Goal: Information Seeking & Learning: Learn about a topic

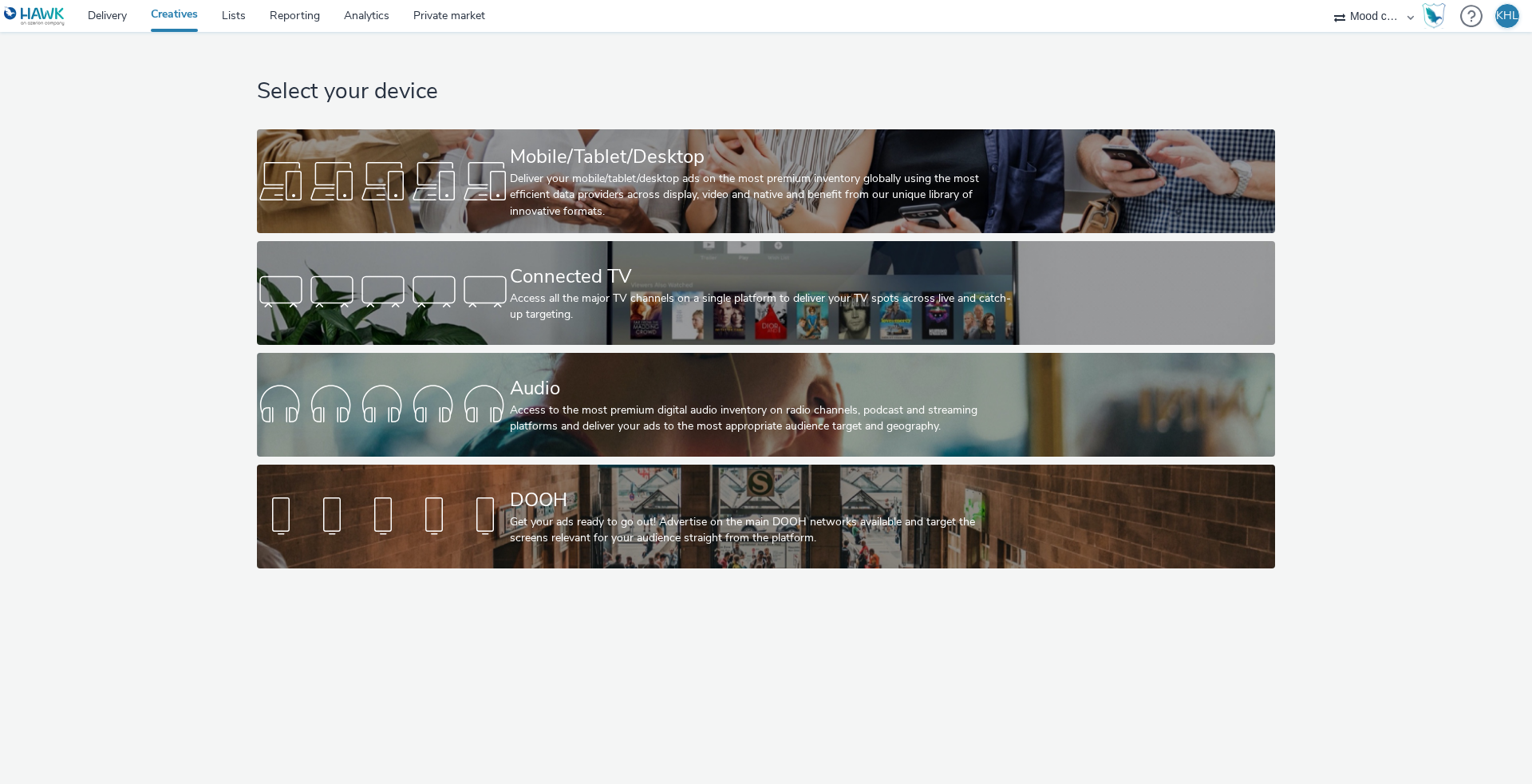
select select "ec8bba8d-6d40-4913-8bcc-46d5198776fd"
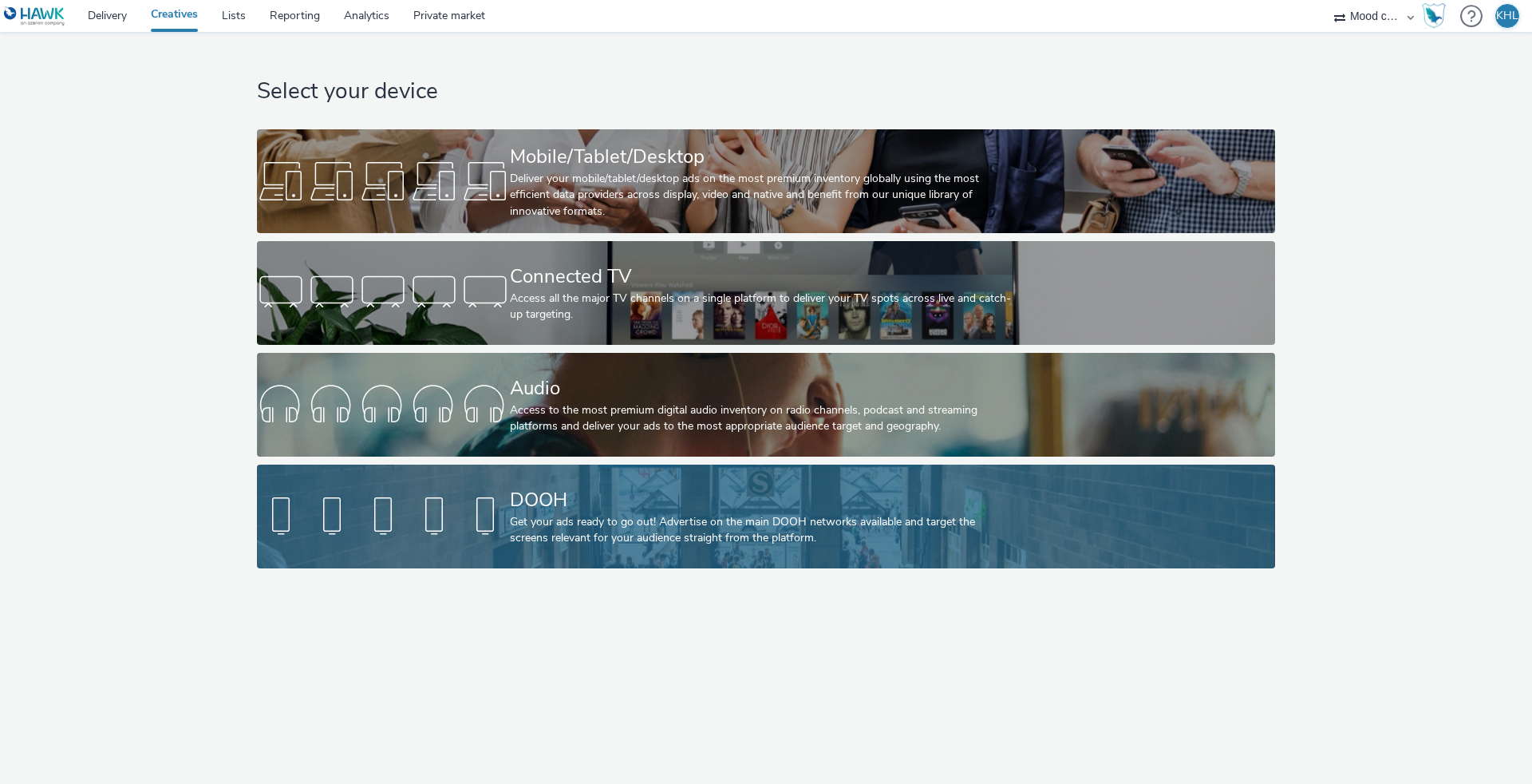
click at [684, 553] on div "DOOH Get your ads ready to go out! Advertise on the main DOOH networks availabl…" at bounding box center [763, 516] width 506 height 104
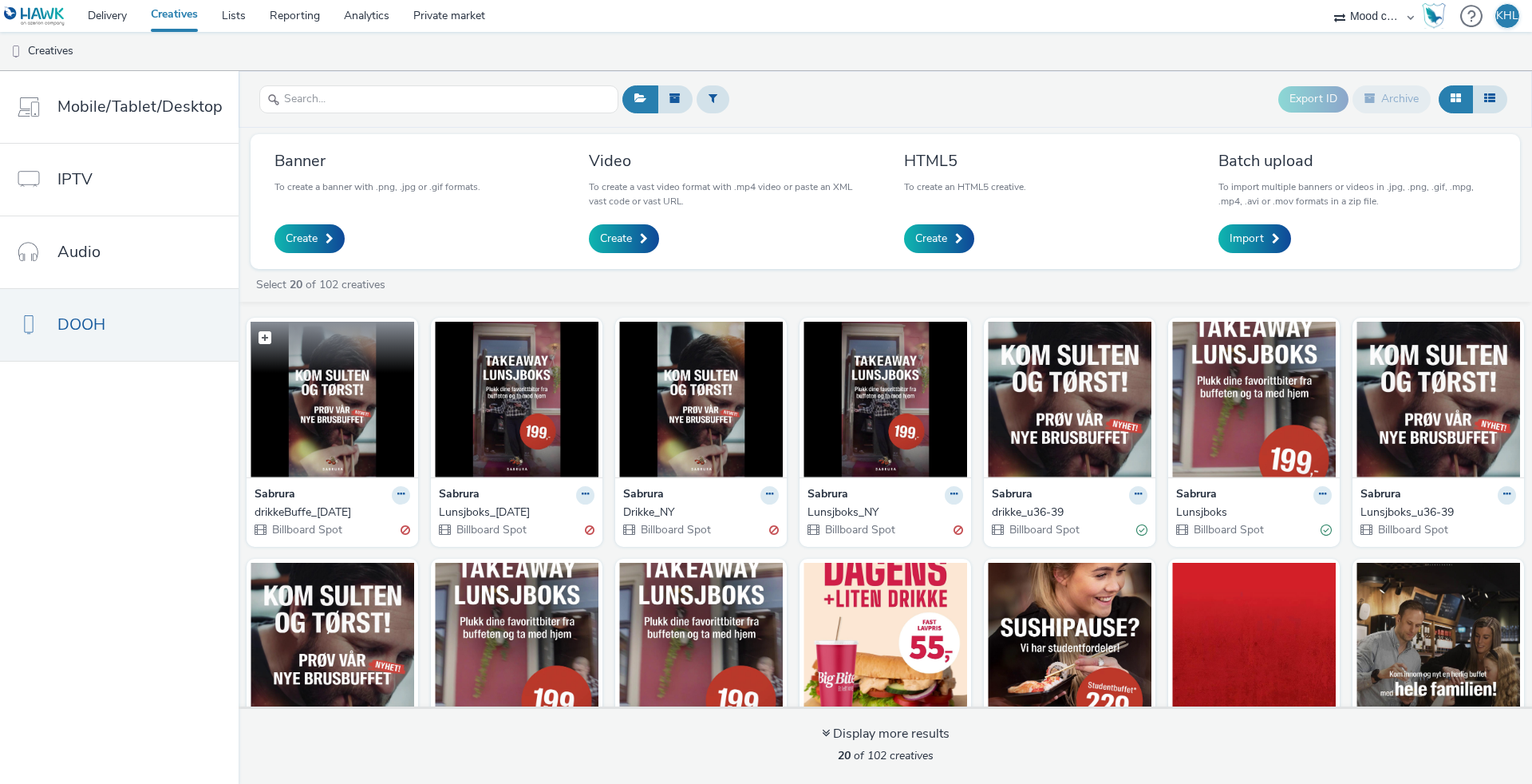
click at [386, 414] on img at bounding box center [332, 399] width 164 height 156
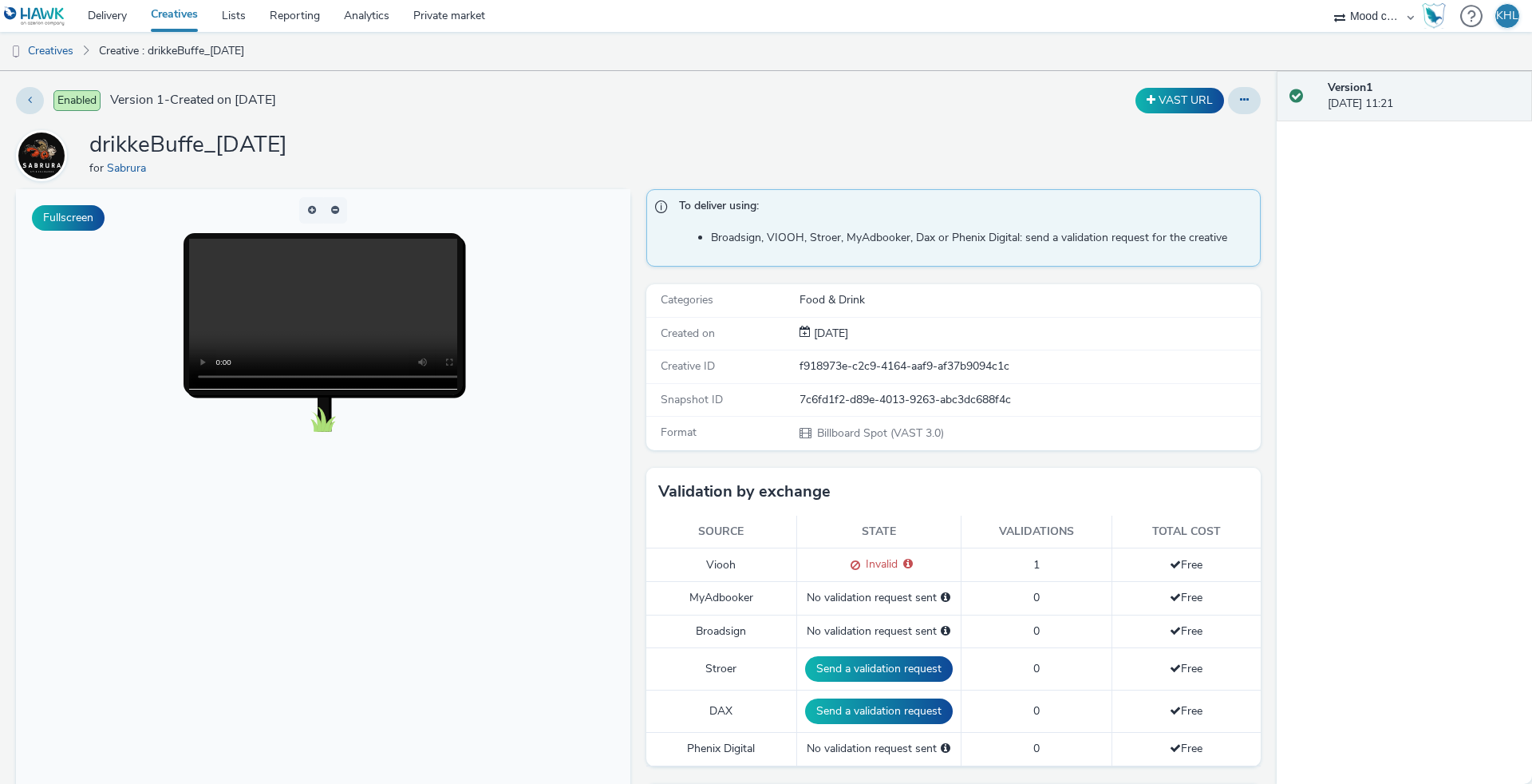
click at [317, 314] on video at bounding box center [339, 314] width 300 height 150
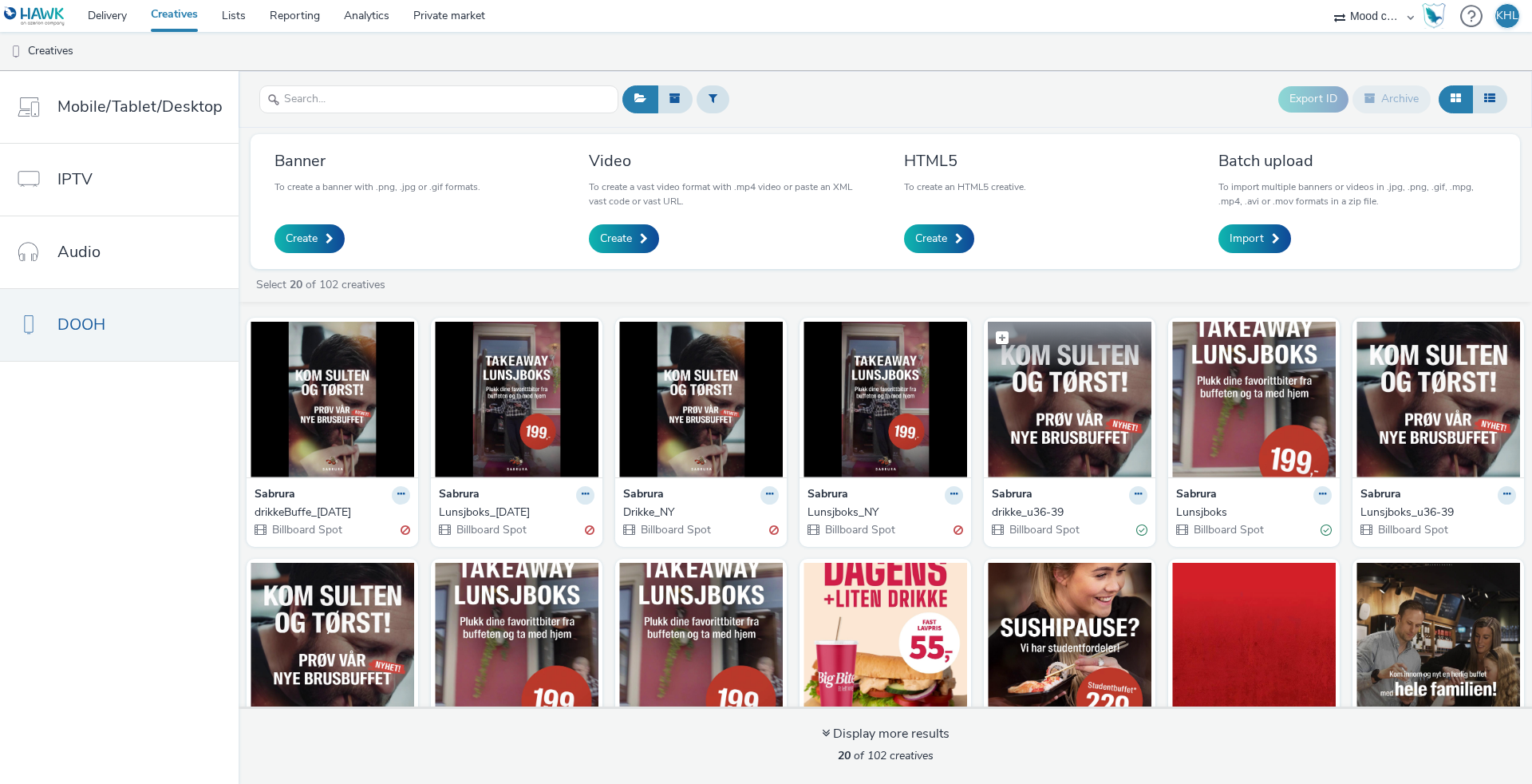
click at [1111, 429] on img at bounding box center [1069, 399] width 164 height 156
click at [1404, 418] on img at bounding box center [1438, 399] width 164 height 156
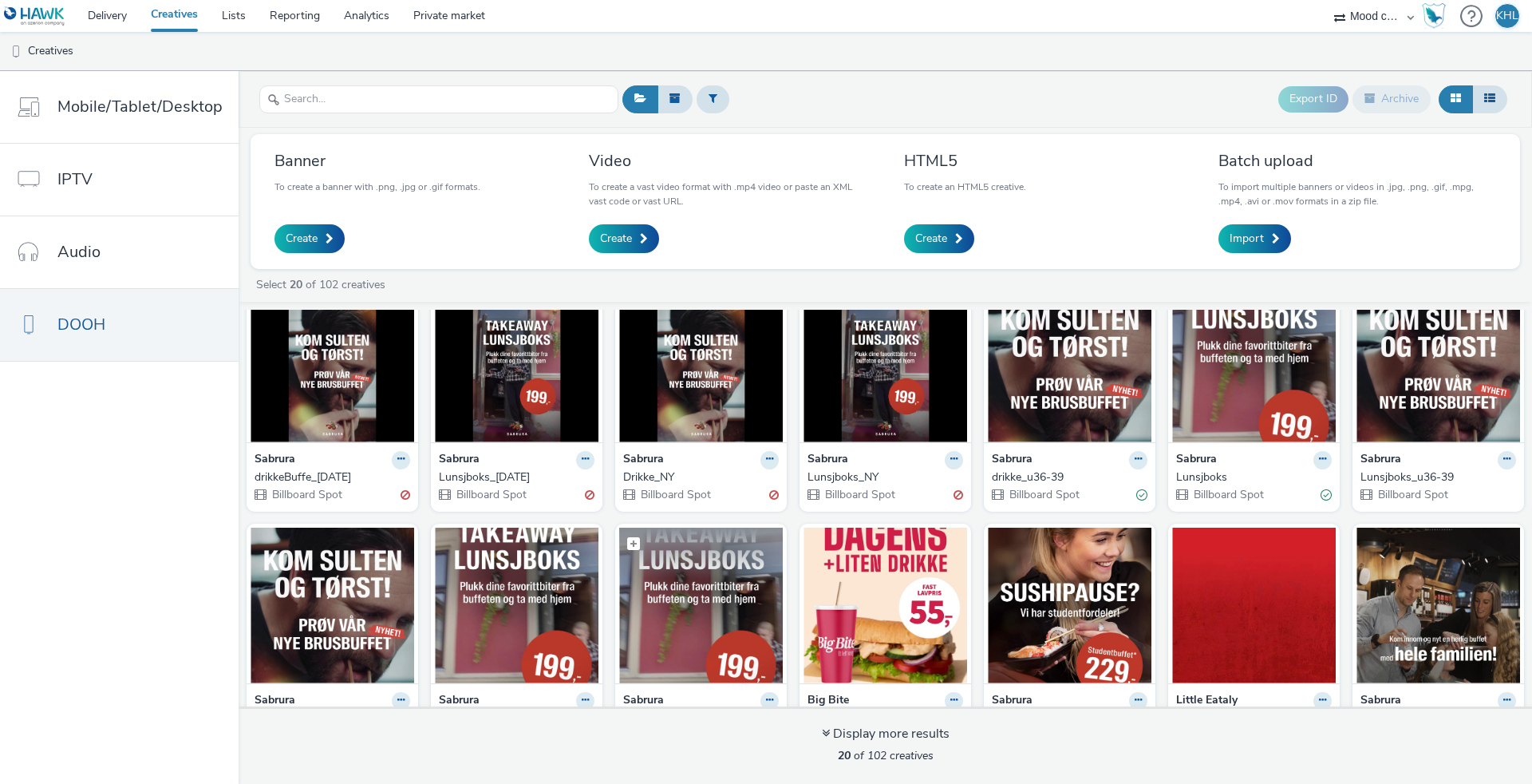
scroll to position [173, 0]
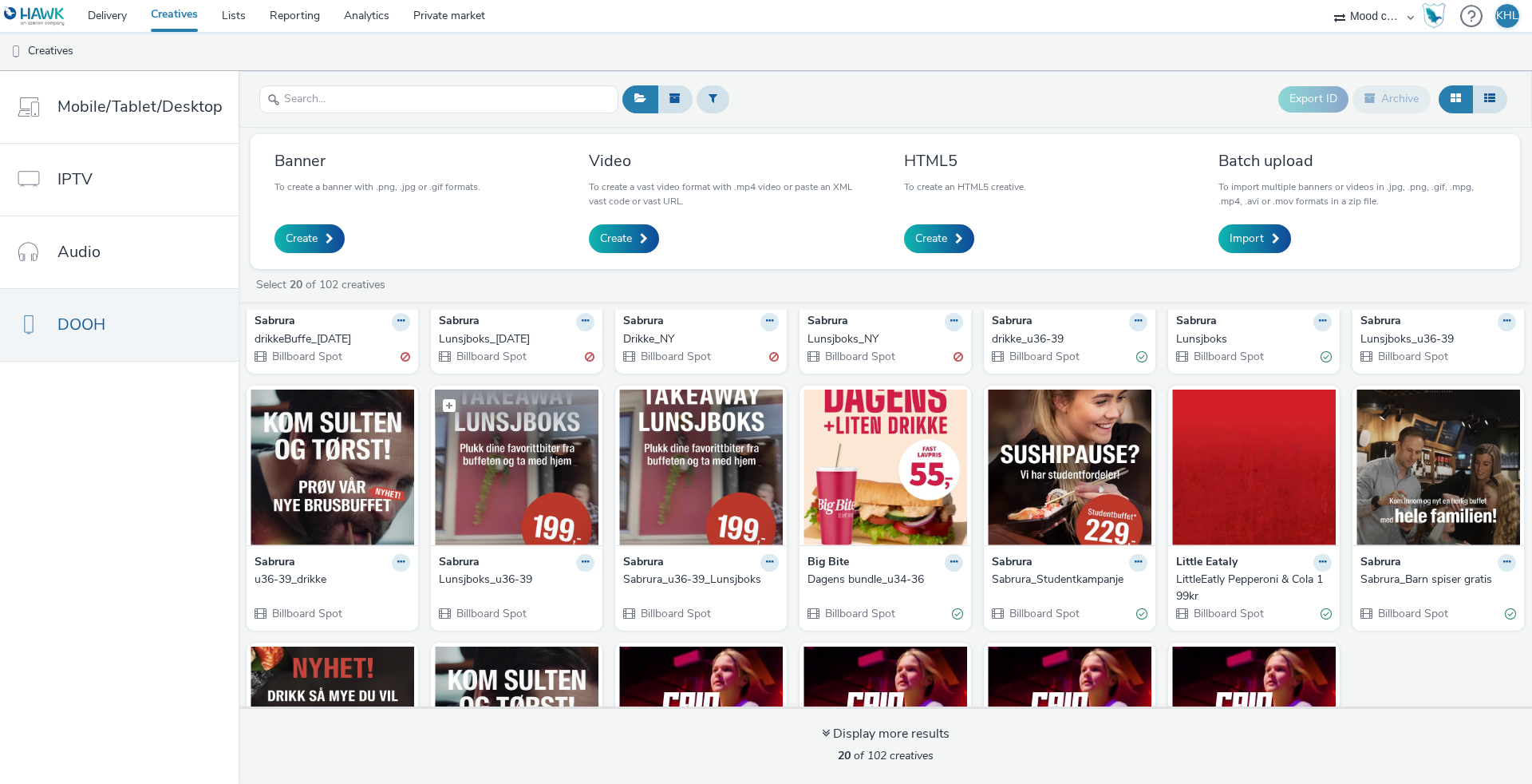
click at [549, 489] on img at bounding box center [517, 467] width 164 height 156
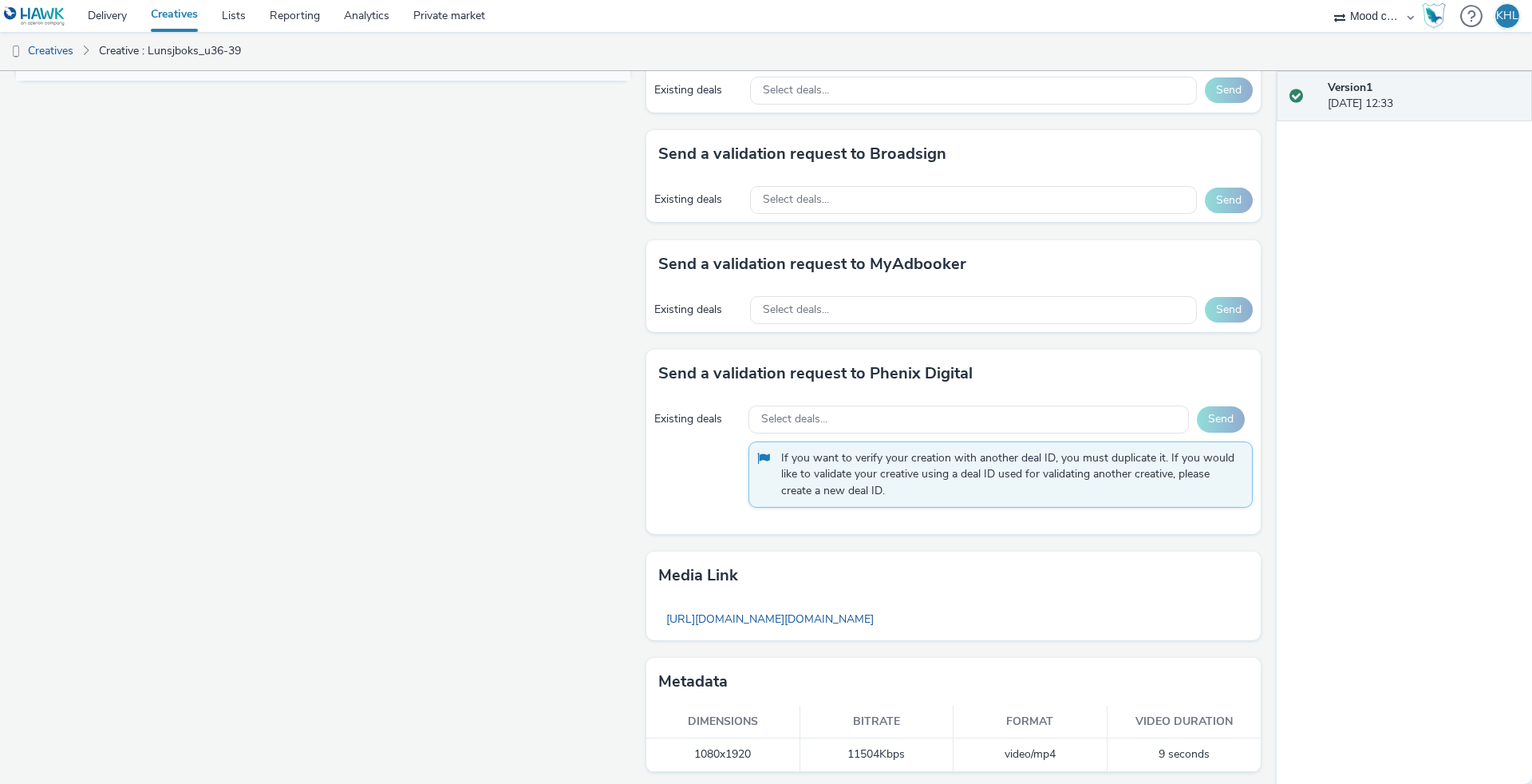
scroll to position [761, 0]
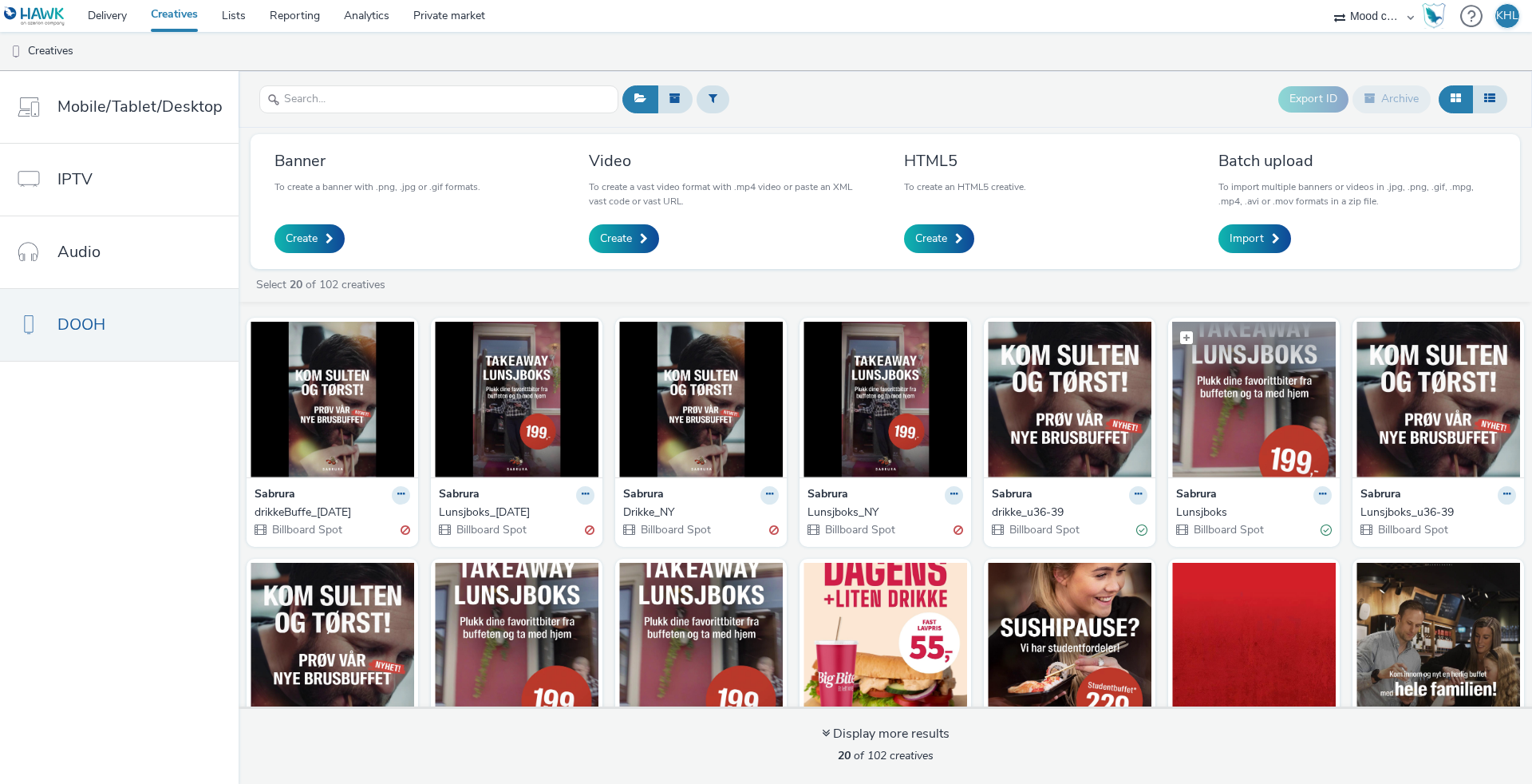
click at [1312, 392] on img at bounding box center [1253, 399] width 164 height 156
click at [1115, 408] on img at bounding box center [1069, 399] width 164 height 156
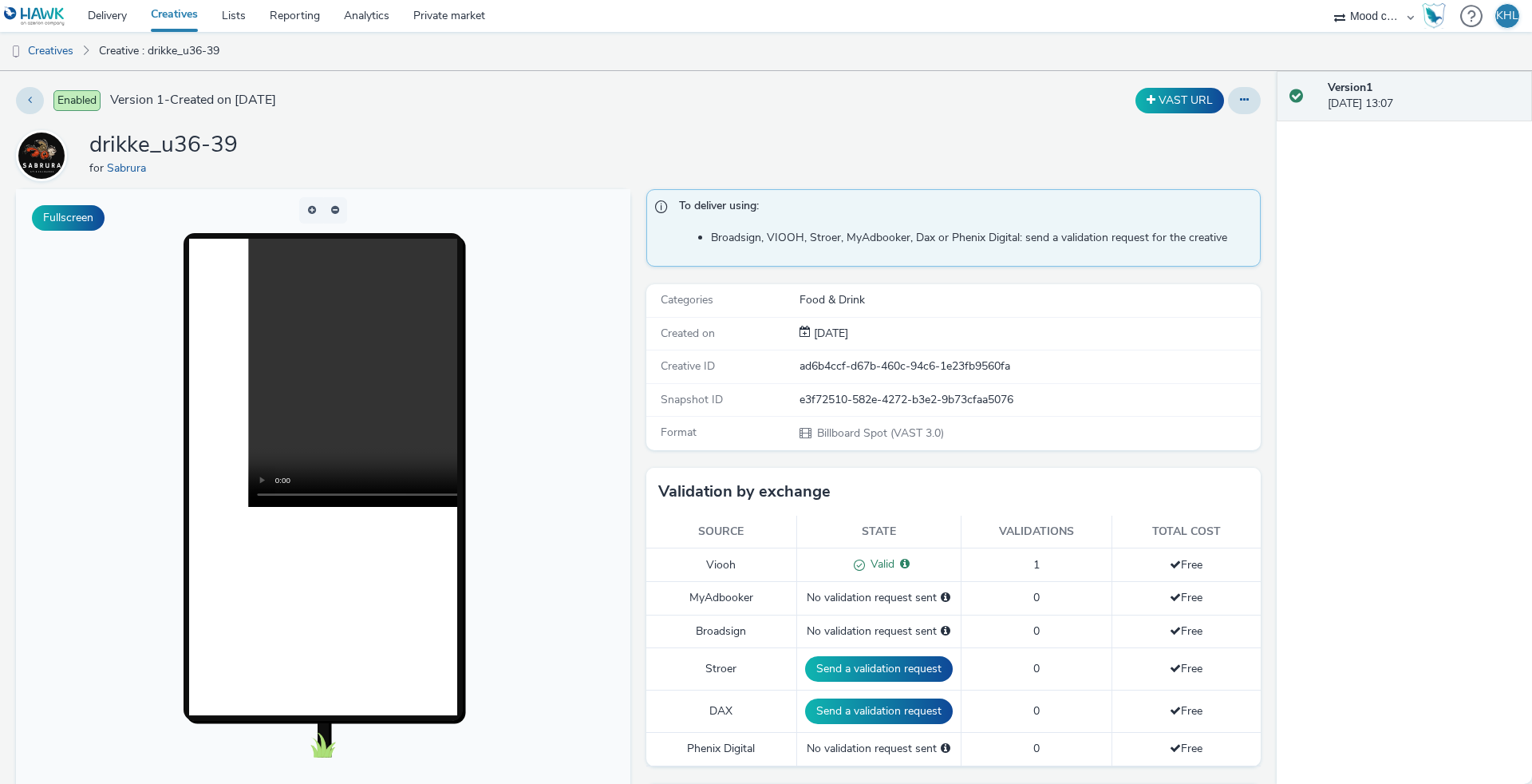
click at [201, 14] on link "Creatives" at bounding box center [174, 16] width 71 height 31
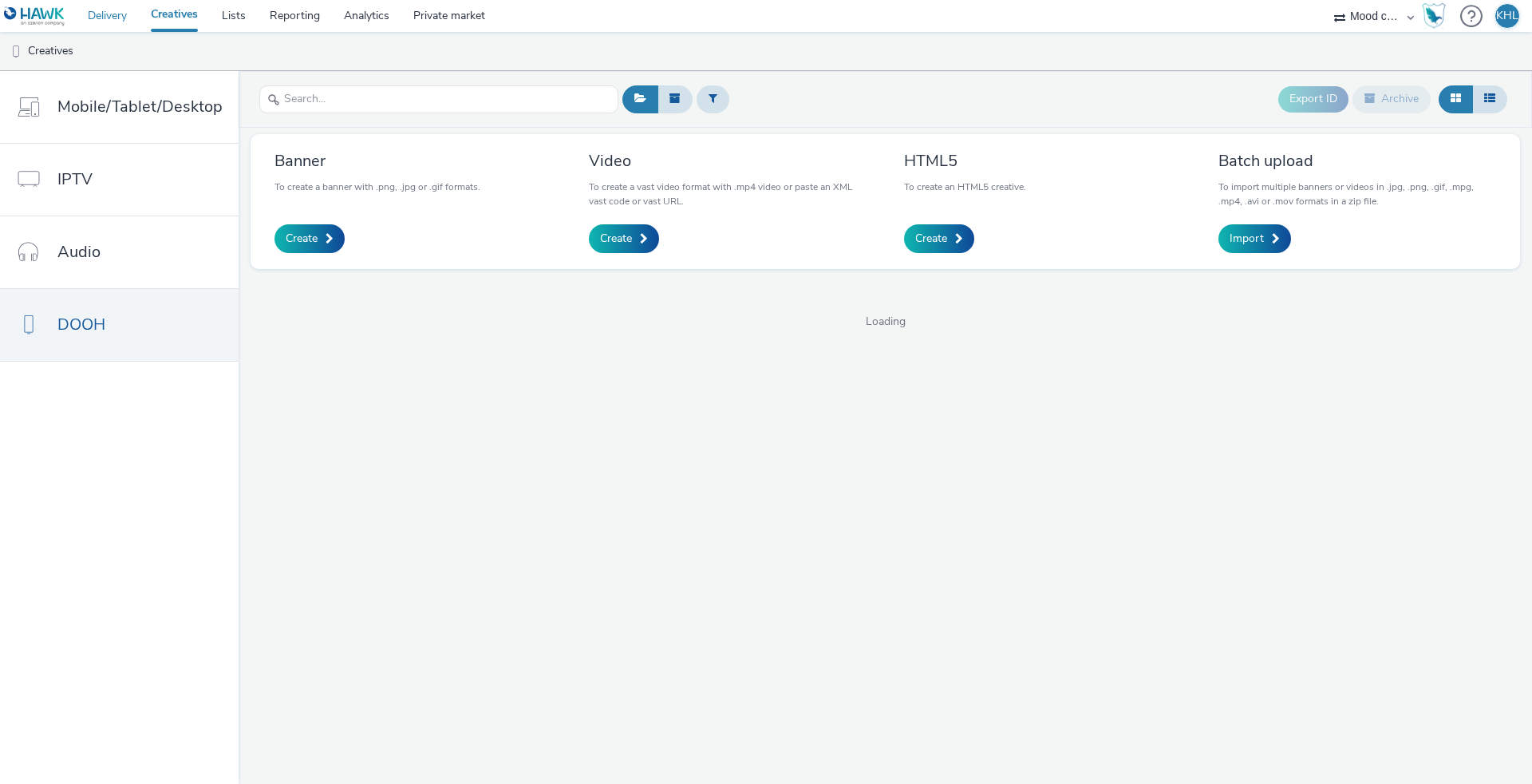
click at [108, 23] on link "Delivery" at bounding box center [107, 16] width 63 height 31
